Goal: Task Accomplishment & Management: Complete application form

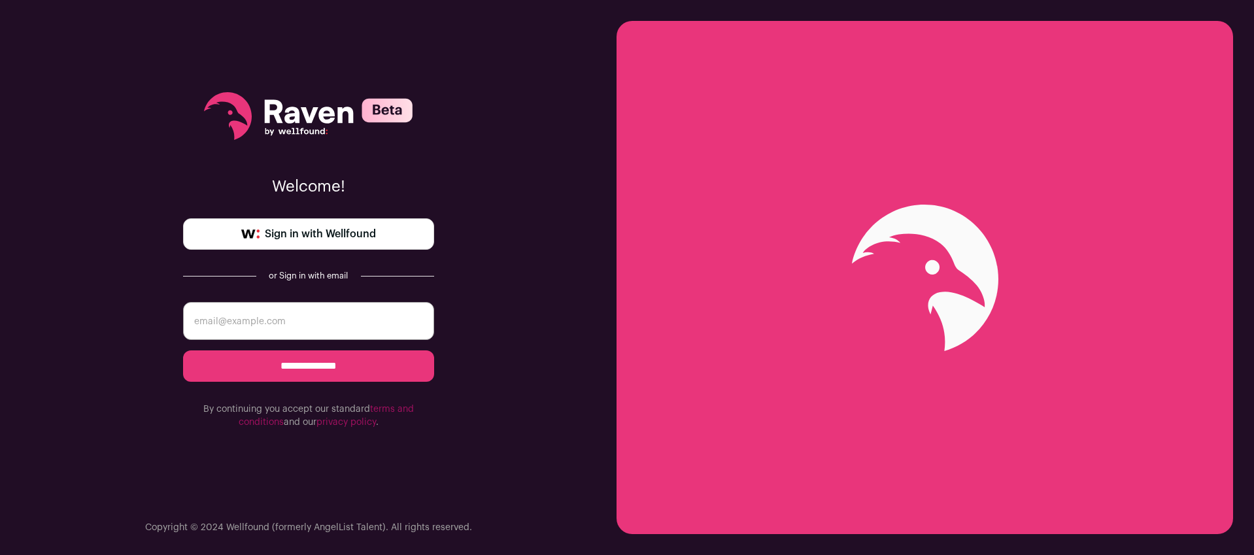
click at [324, 234] on span "Sign in with Wellfound" at bounding box center [320, 234] width 111 height 16
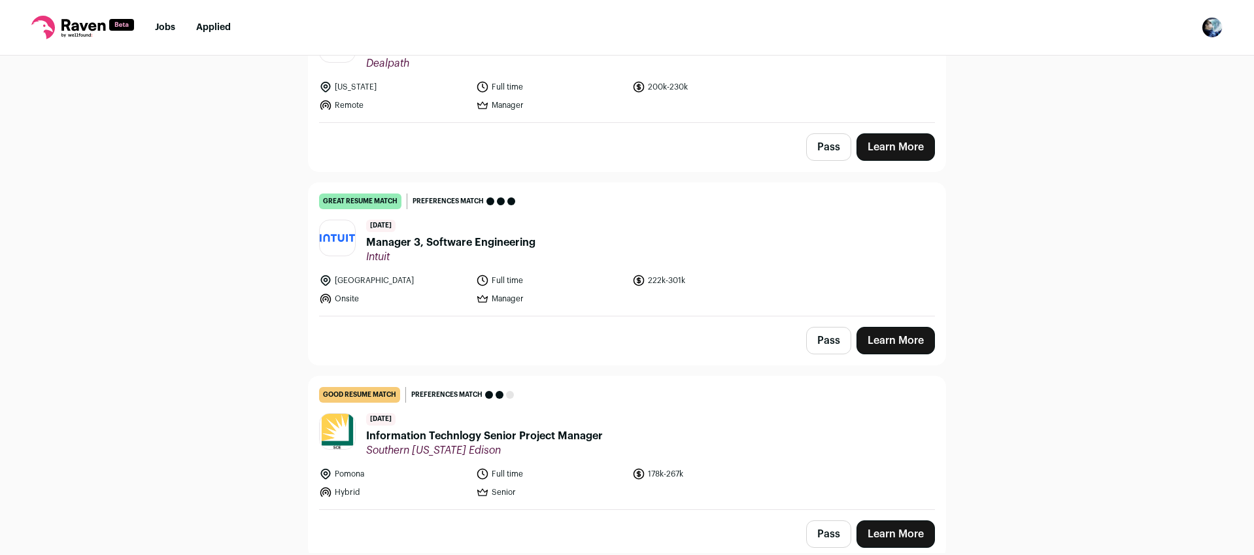
scroll to position [392, 0]
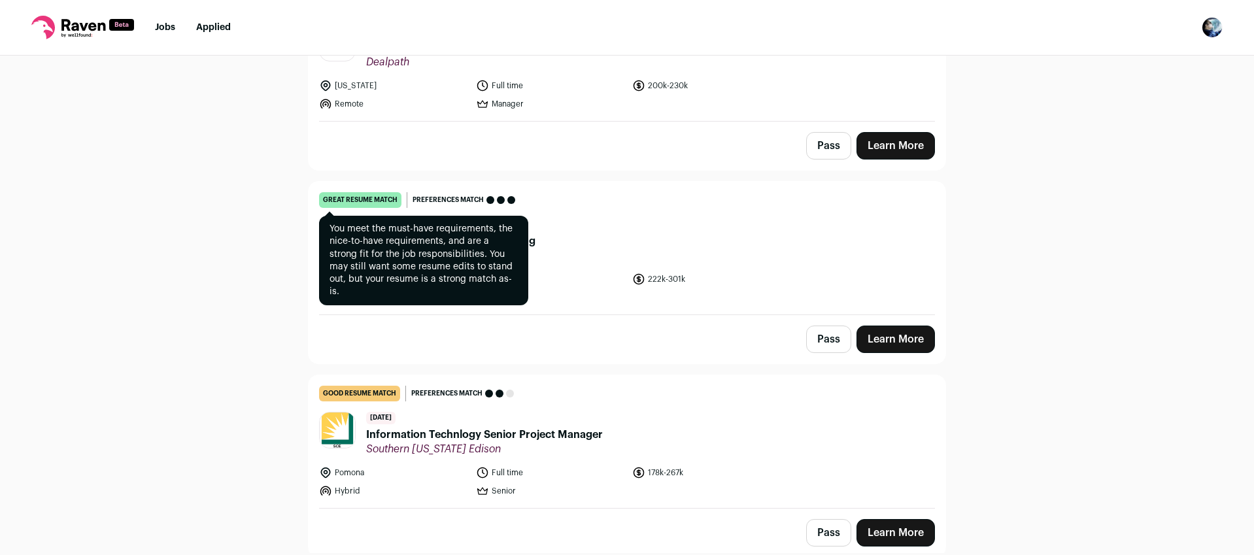
click at [378, 197] on div "great resume match" at bounding box center [360, 200] width 82 height 16
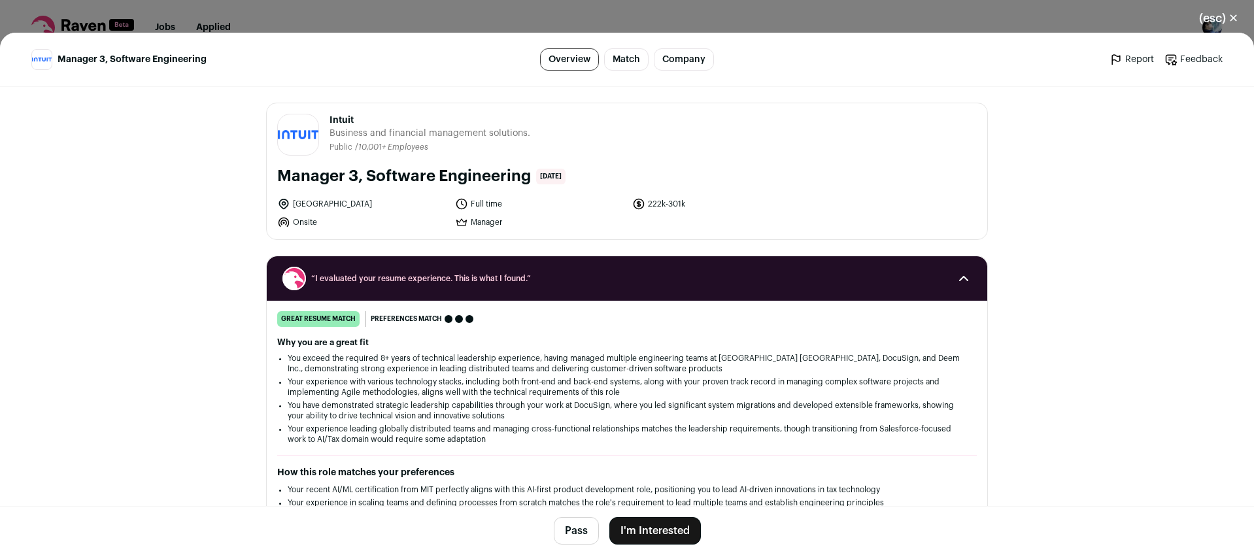
click at [652, 541] on button "I'm Interested" at bounding box center [655, 530] width 92 height 27
